Goal: Information Seeking & Learning: Learn about a topic

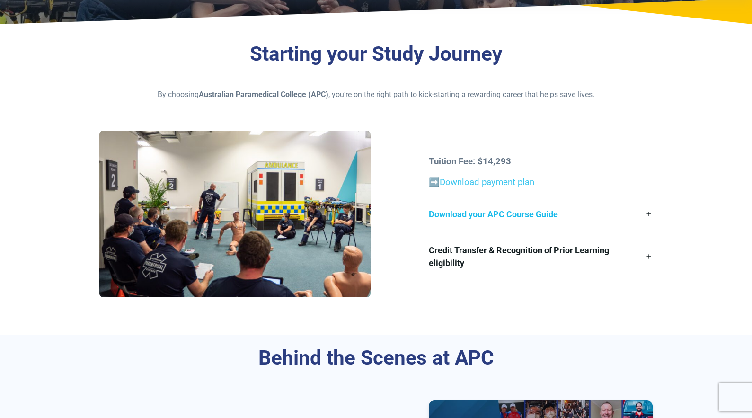
scroll to position [192, 0]
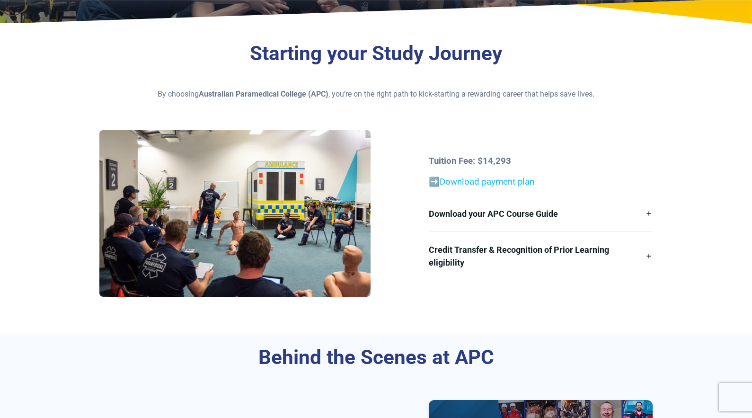
click at [500, 183] on link "Download payment plan" at bounding box center [487, 181] width 95 height 10
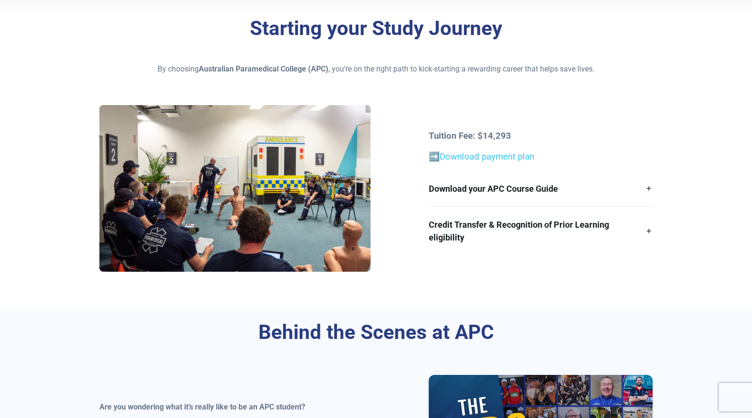
scroll to position [219, 0]
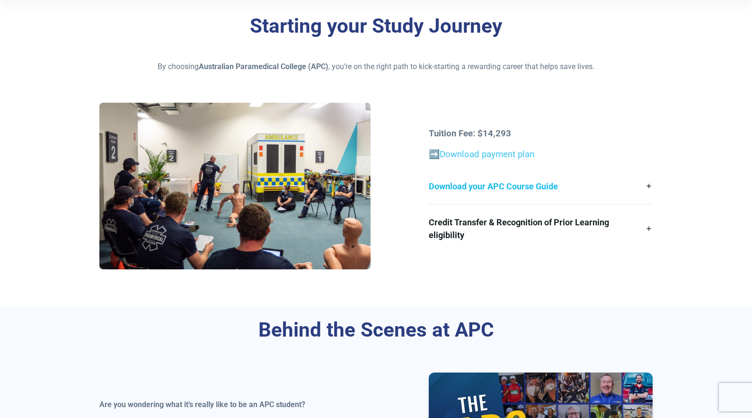
click at [651, 185] on link "Download your APC Course Guide" at bounding box center [541, 185] width 224 height 35
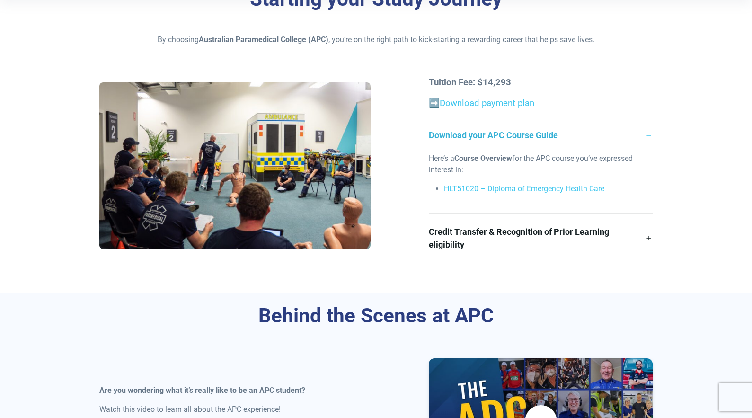
scroll to position [295, 0]
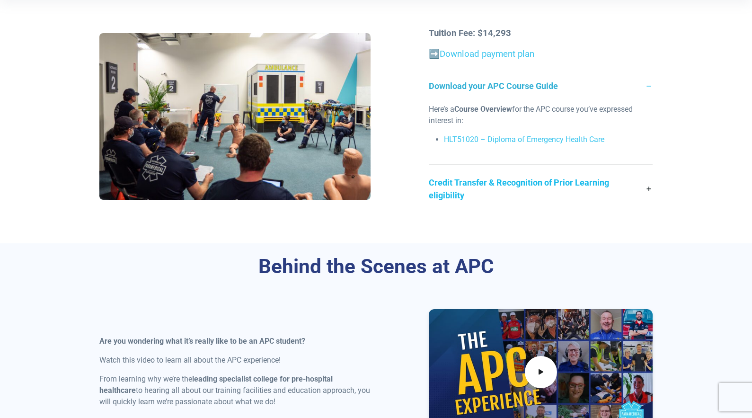
click at [651, 190] on link "Credit Transfer & Recognition of Prior Learning eligibility" at bounding box center [541, 189] width 224 height 48
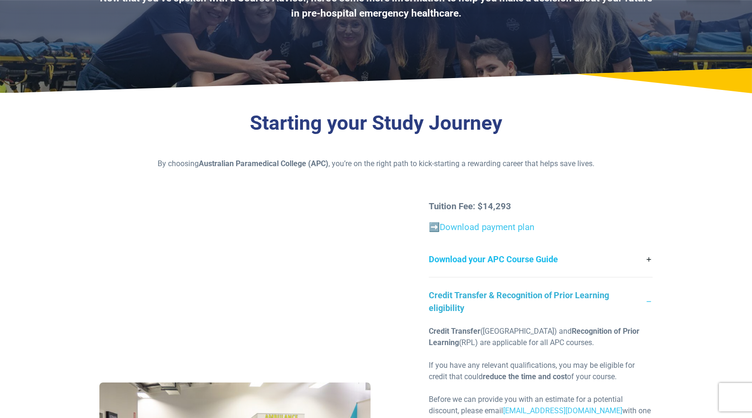
scroll to position [123, 0]
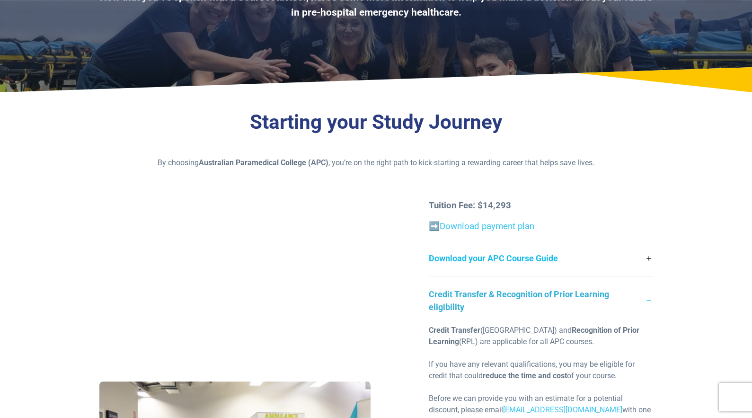
click at [649, 260] on link "Download your APC Course Guide" at bounding box center [541, 257] width 224 height 35
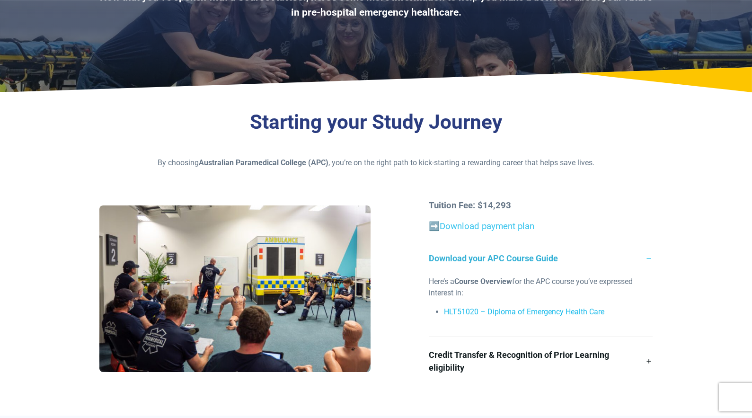
click at [502, 310] on link "HLT51020 – Diploma of Emergency Health Care" at bounding box center [524, 311] width 160 height 9
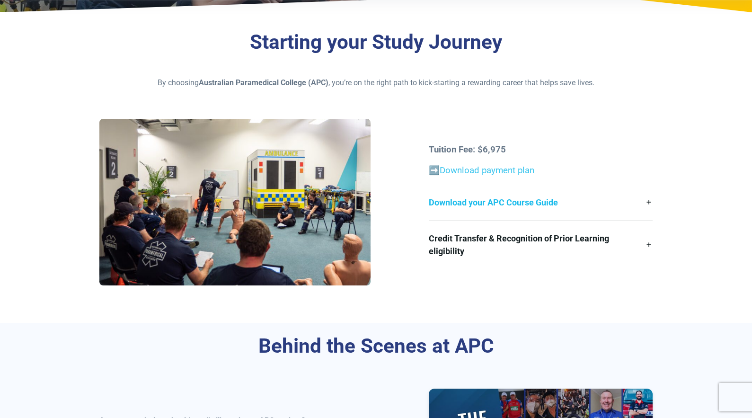
scroll to position [204, 0]
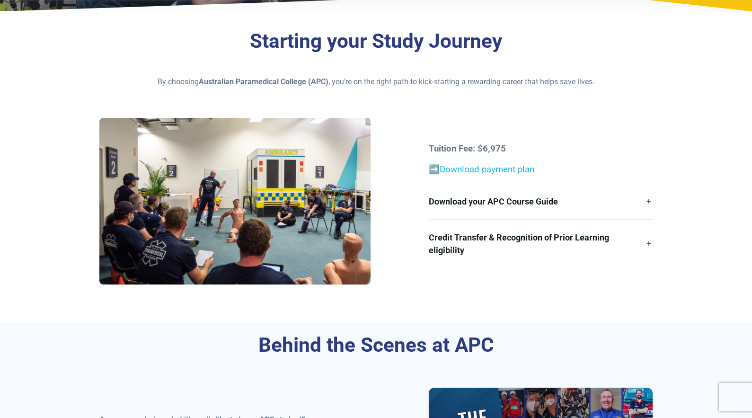
click at [486, 168] on link "Download payment plan" at bounding box center [487, 169] width 95 height 10
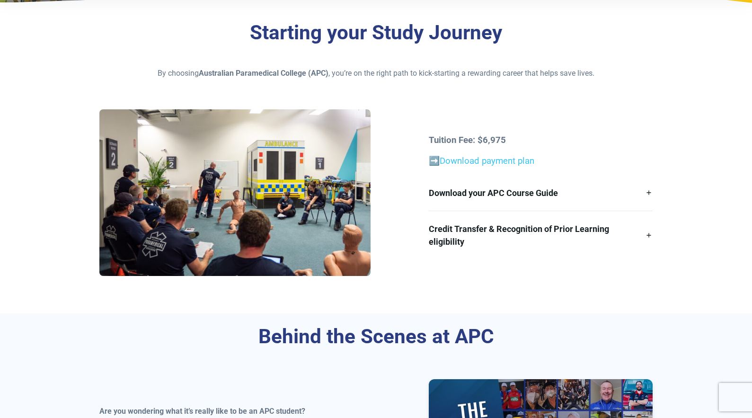
scroll to position [172, 0]
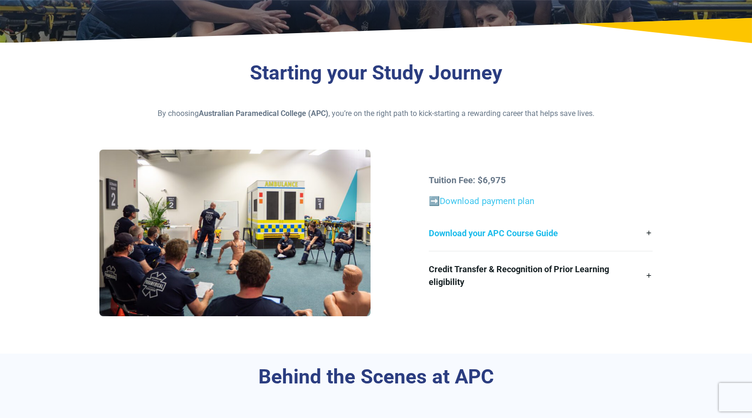
click at [651, 235] on link "Download your APC Course Guide" at bounding box center [541, 232] width 224 height 35
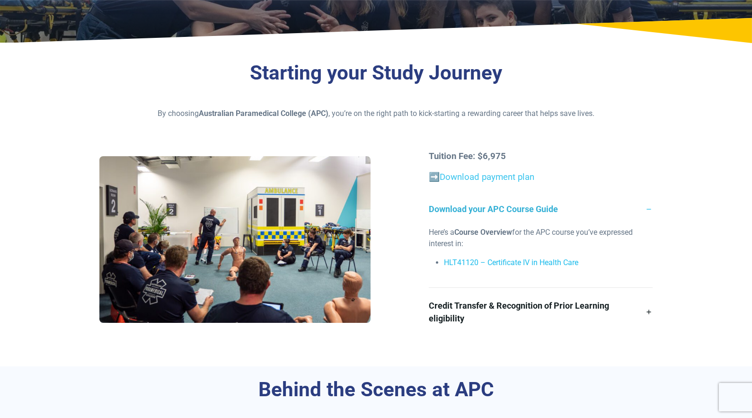
click at [528, 264] on link "HLT41120 – Certificate IV in Health Care" at bounding box center [511, 262] width 134 height 9
